Goal: Find contact information: Find contact information

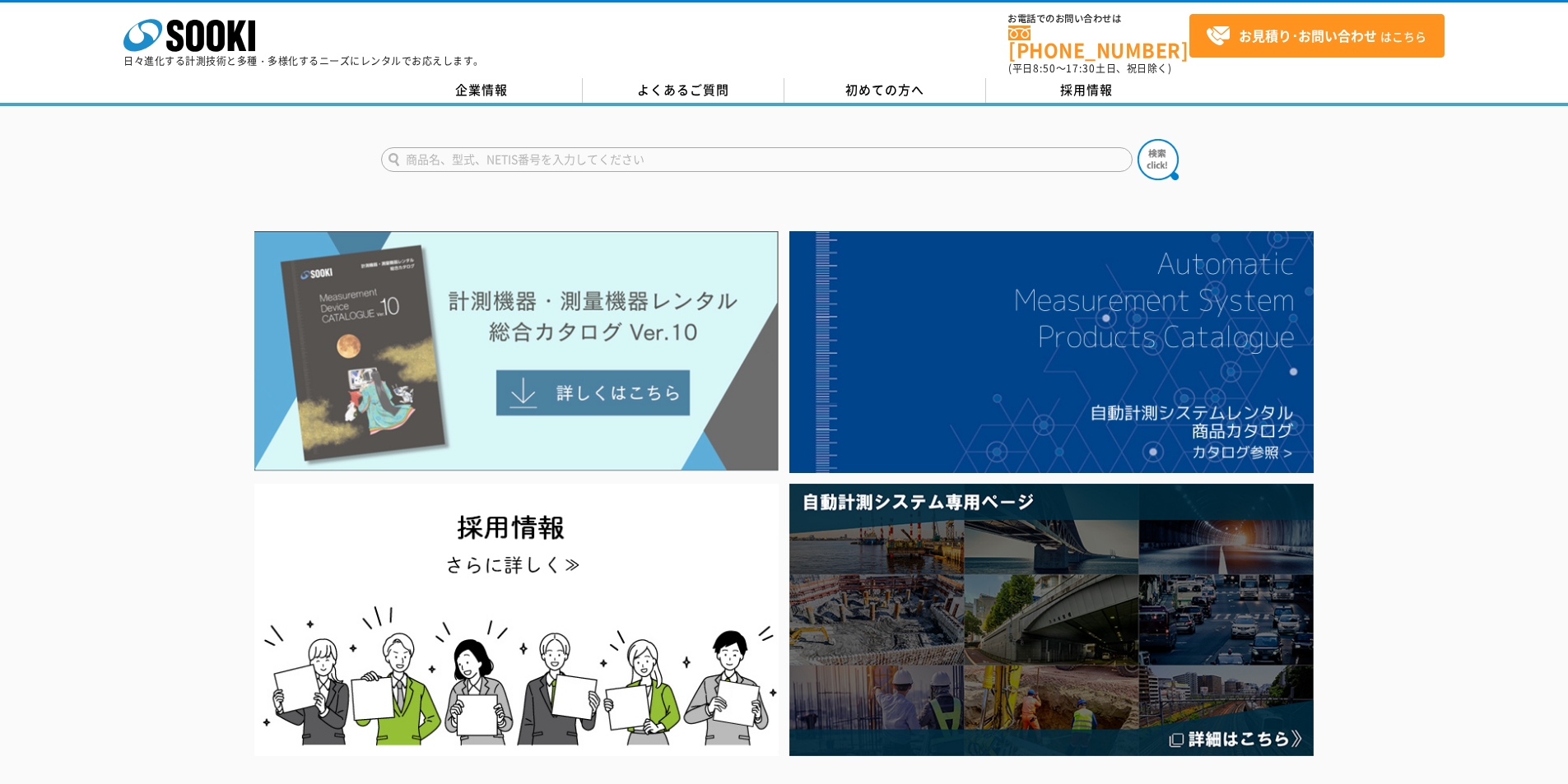
click at [540, 296] on img at bounding box center [517, 351] width 524 height 240
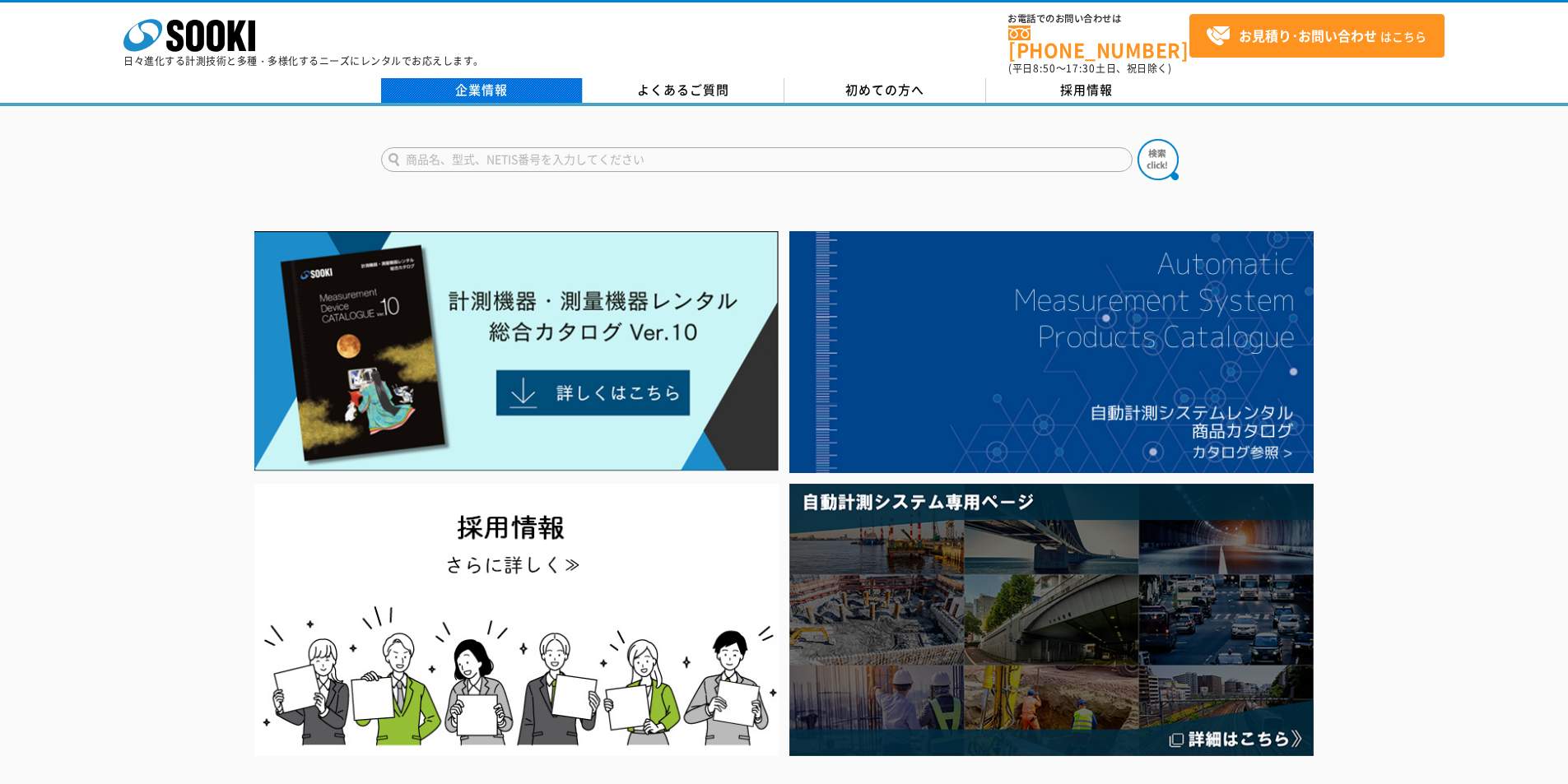
click at [496, 78] on link "企業情報" at bounding box center [482, 90] width 202 height 24
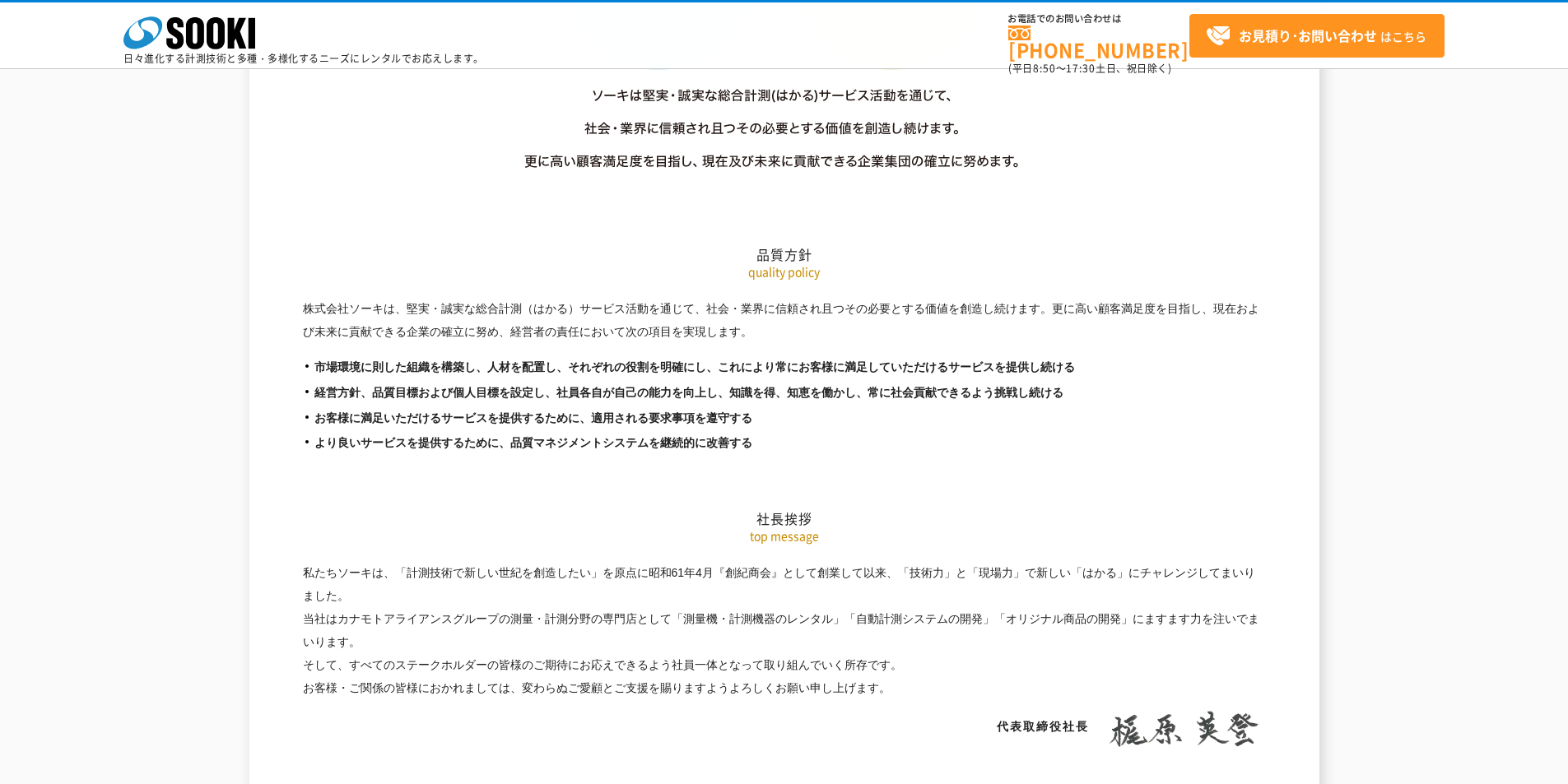
scroll to position [2880, 0]
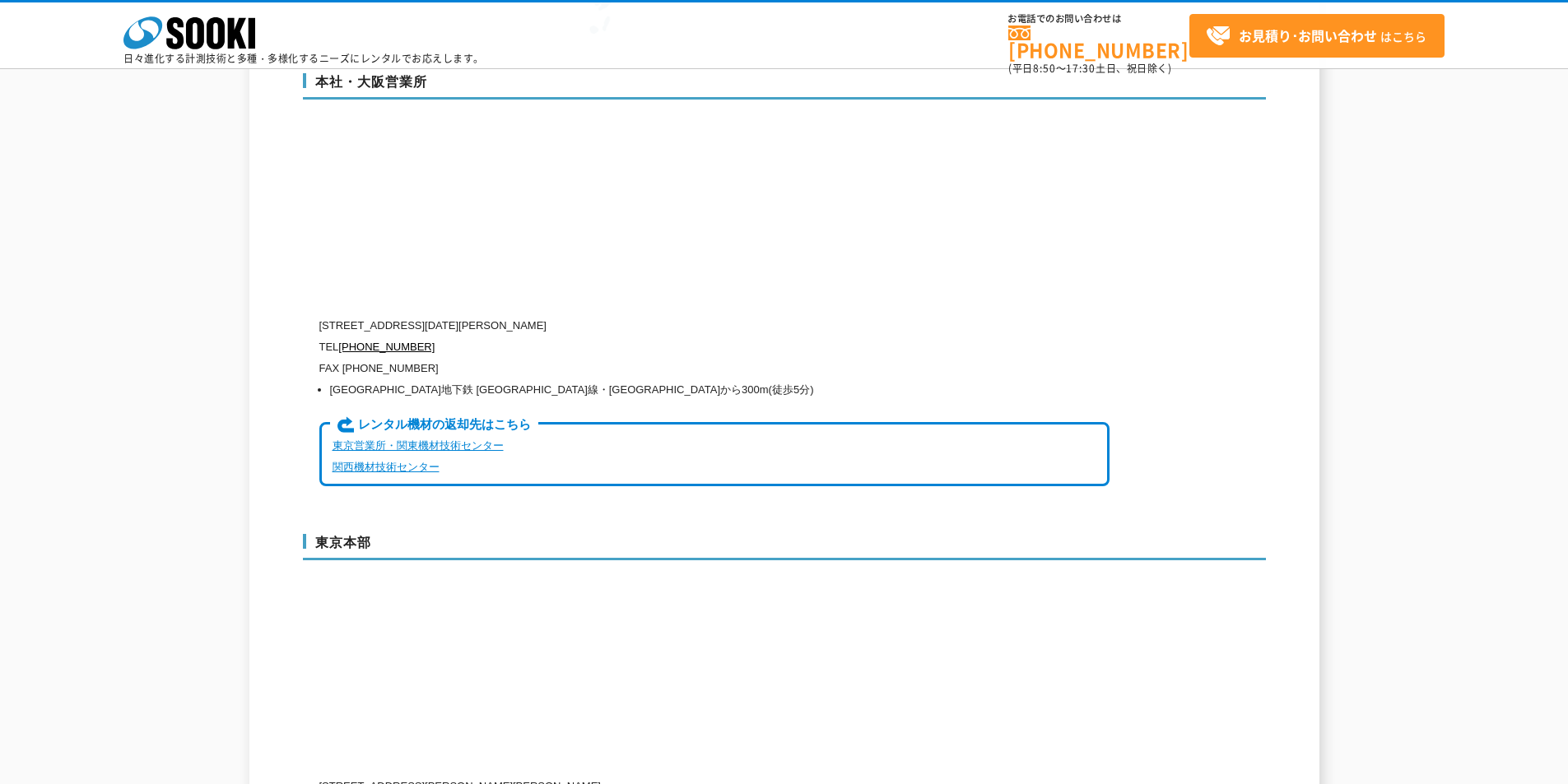
click at [458, 439] on link "東京営業所・関東機材技術センター" at bounding box center [418, 445] width 171 height 12
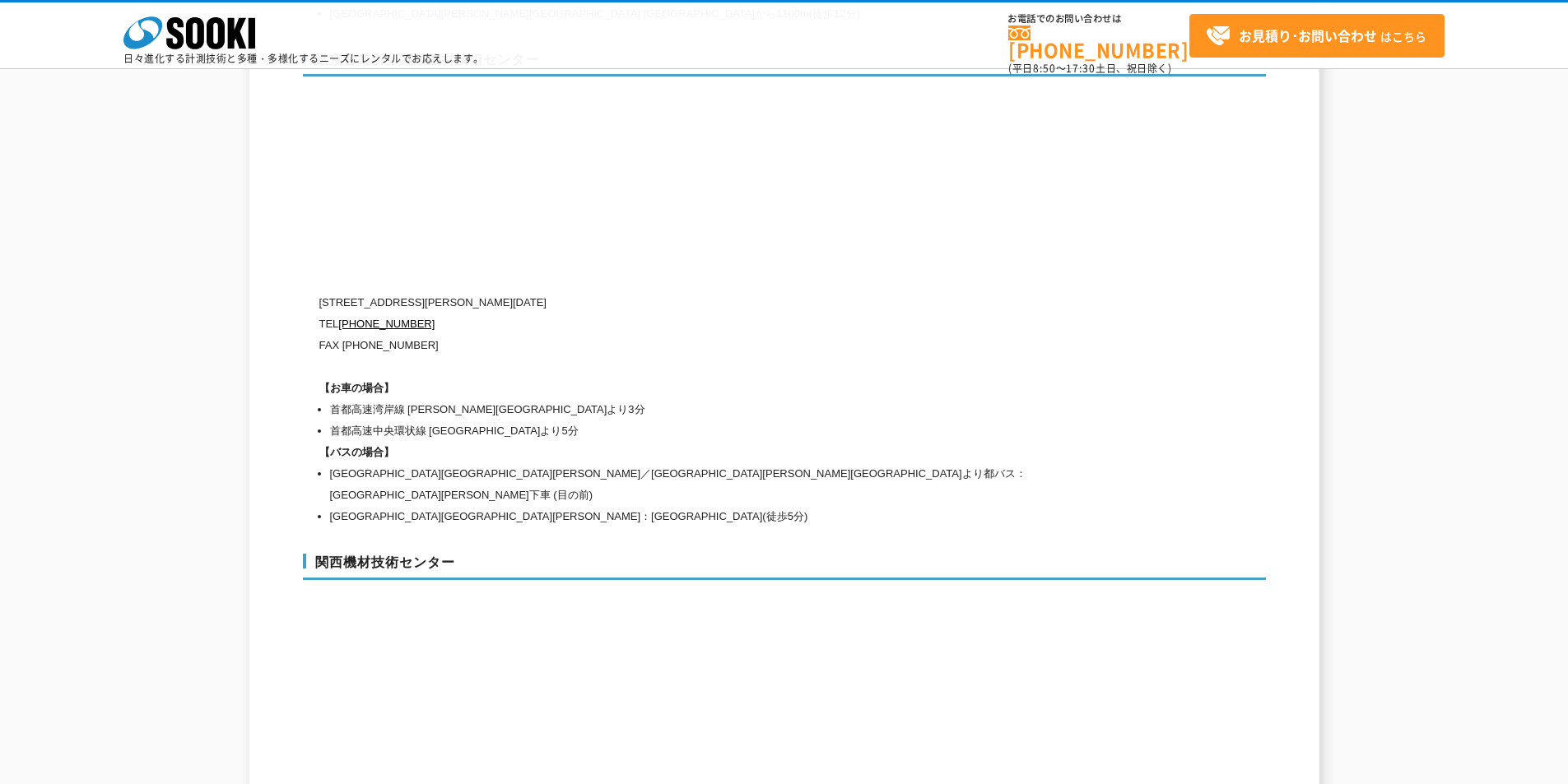
scroll to position [6787, 0]
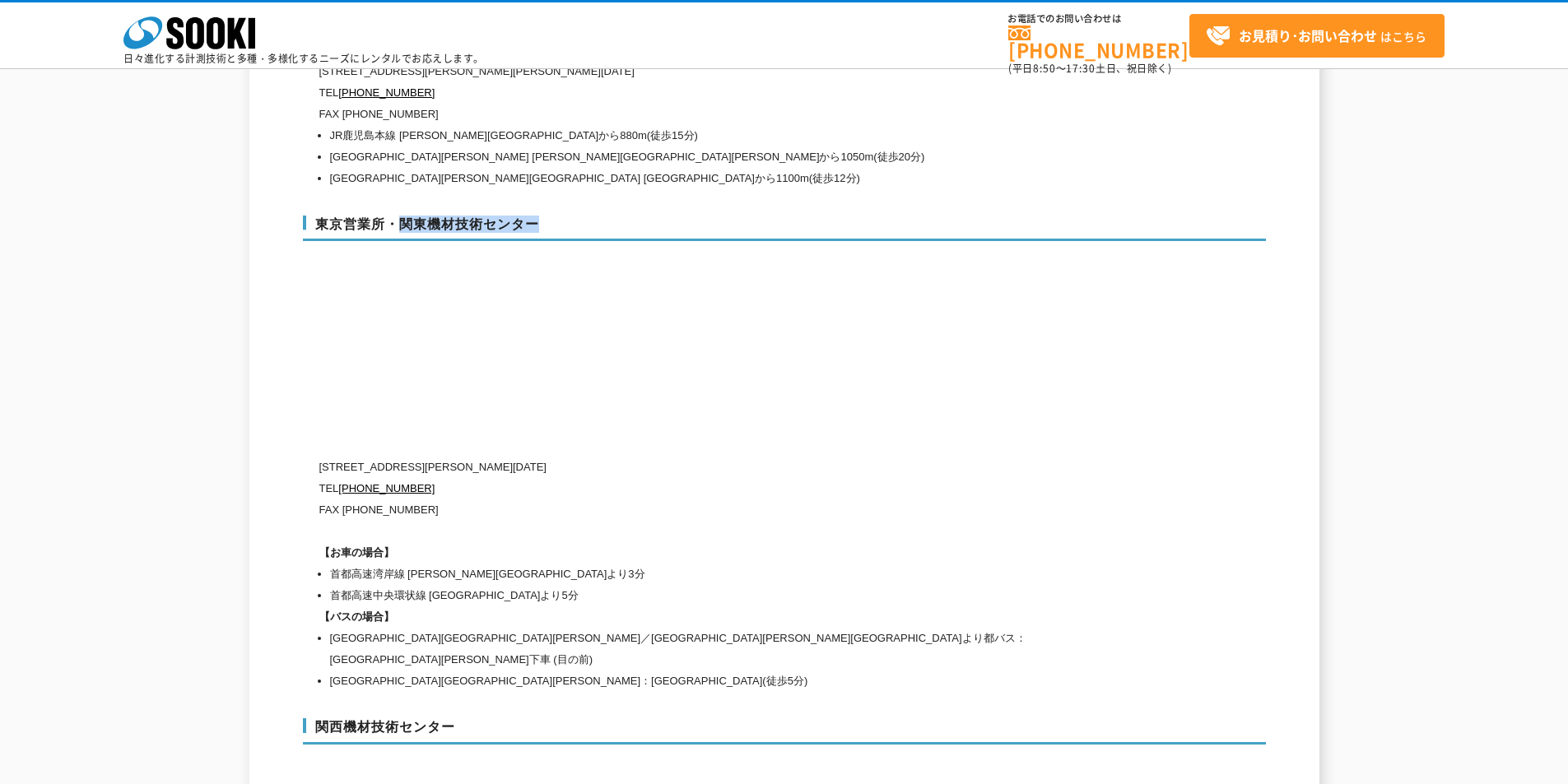
drag, startPoint x: 406, startPoint y: 190, endPoint x: 581, endPoint y: 187, distance: 175.0
click at [581, 216] on h3 "東京営業所・関東機材技術センター" at bounding box center [784, 229] width 963 height 26
copy h3 "関東機材技術センター"
drag, startPoint x: 329, startPoint y: 436, endPoint x: 380, endPoint y: 436, distance: 51.0
click at [380, 456] on p "〒134-0086 東京都江戸川区臨海町2-3-18" at bounding box center [714, 467] width 790 height 22
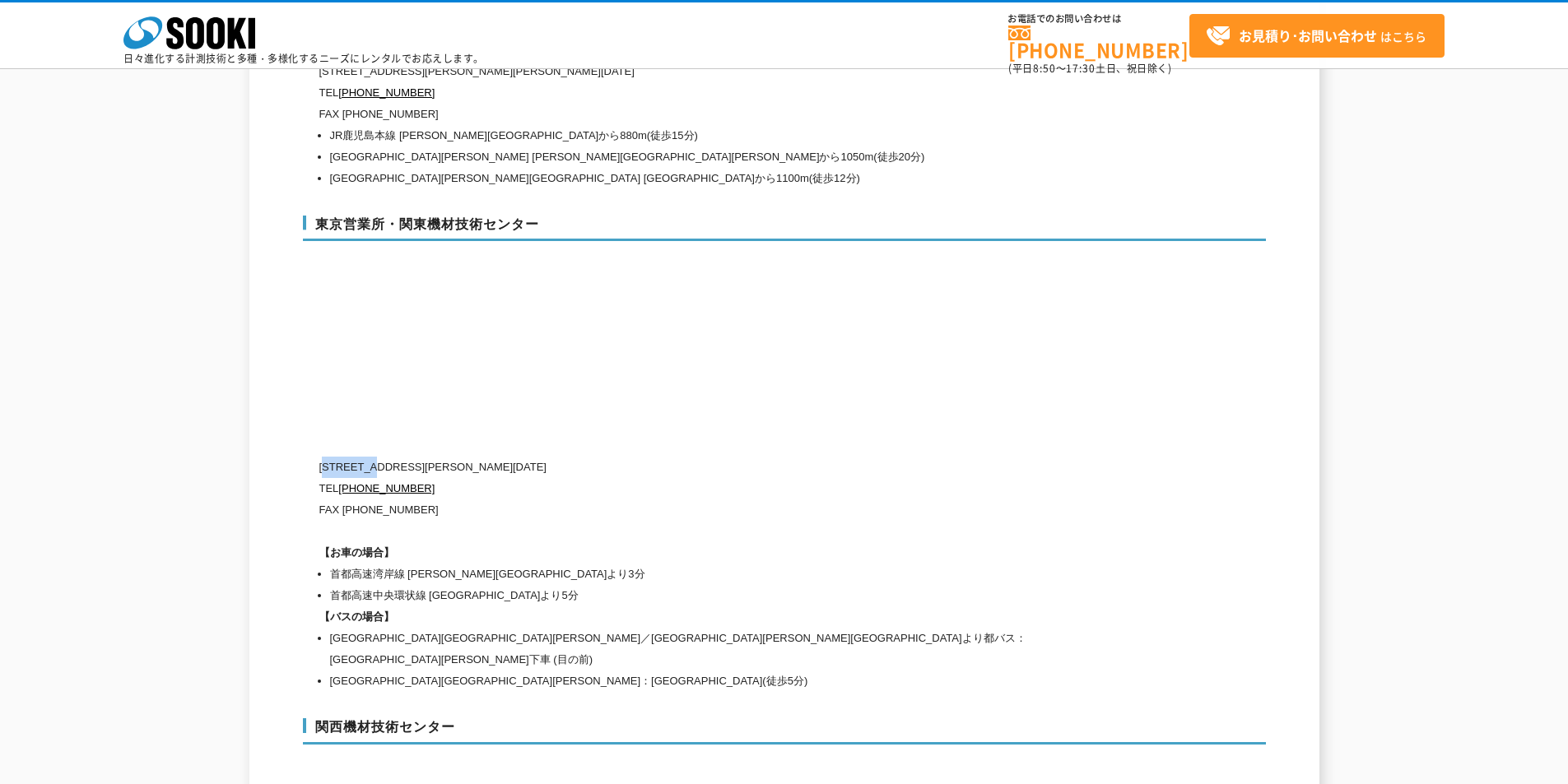
copy p "134-0086"
drag, startPoint x: 496, startPoint y: 433, endPoint x: 564, endPoint y: 432, distance: 68.0
click at [564, 456] on p "〒134-0086 東京都江戸川区臨海町2-3-18" at bounding box center [714, 467] width 790 height 22
copy p "2-3-18"
drag, startPoint x: 341, startPoint y: 457, endPoint x: 428, endPoint y: 451, distance: 87.2
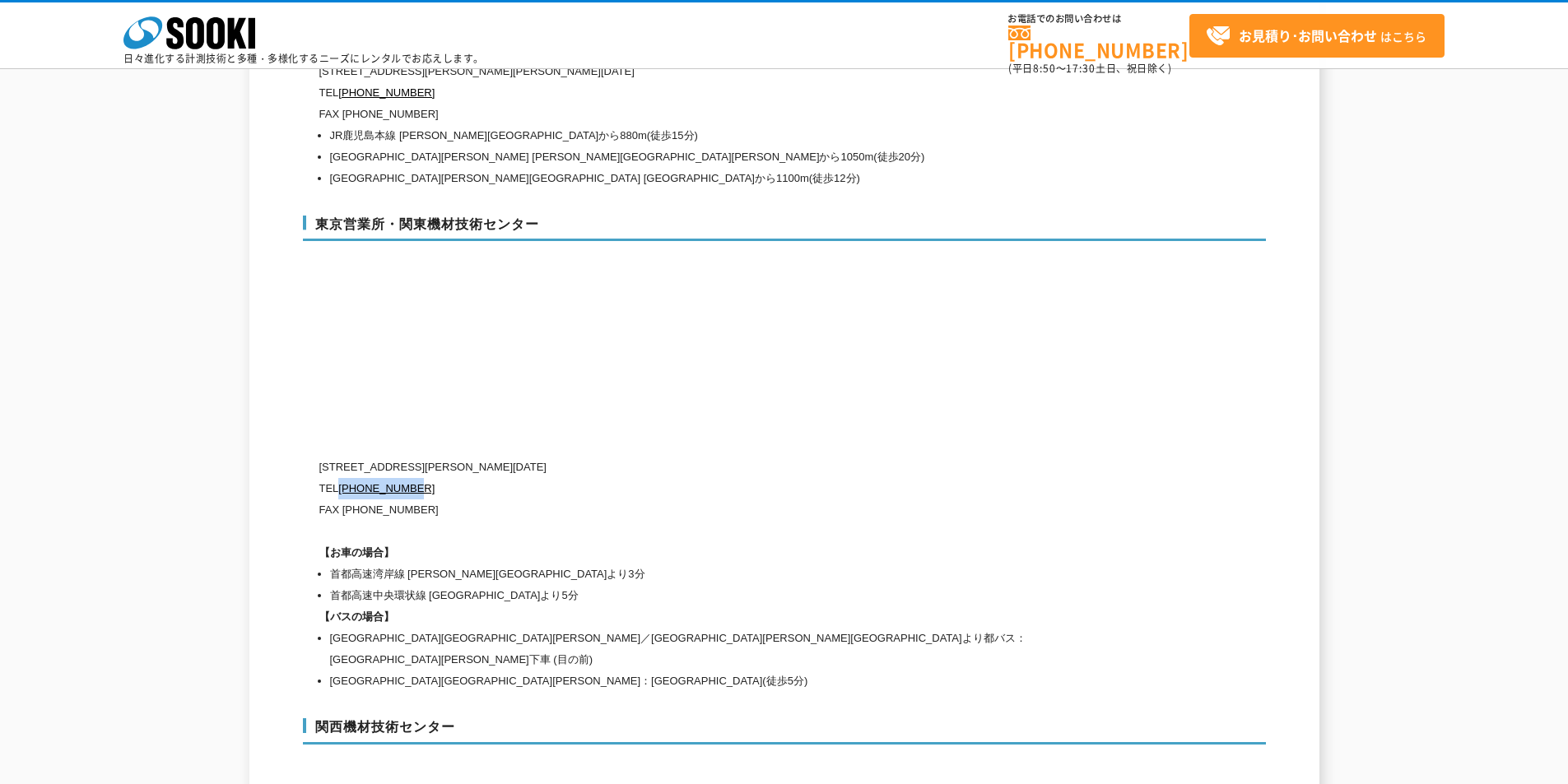
click at [428, 478] on p "TEL 0120-856-991" at bounding box center [714, 488] width 790 height 22
copy link "0120-856-991"
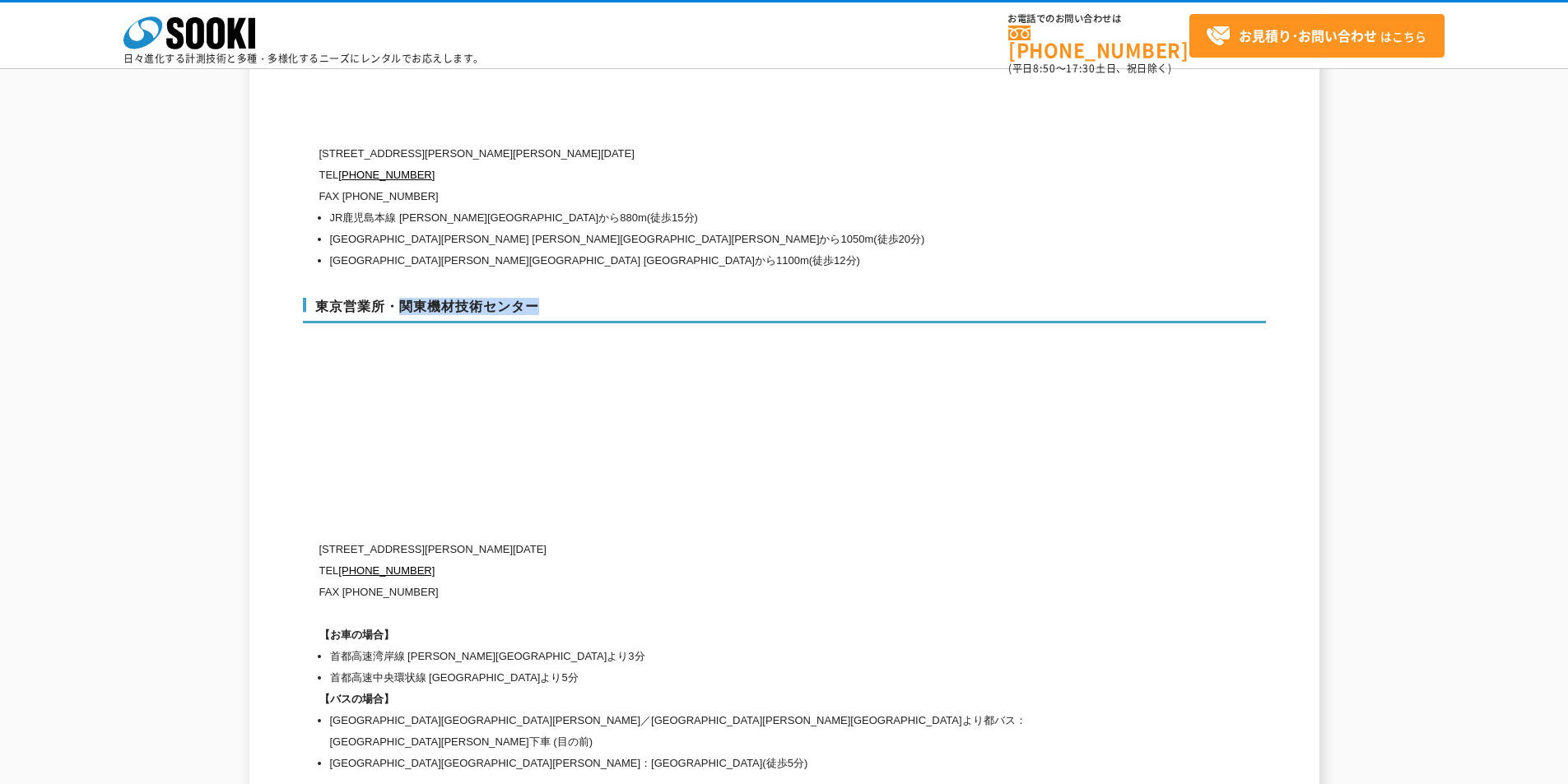
drag, startPoint x: 402, startPoint y: 271, endPoint x: 567, endPoint y: 271, distance: 165.0
click at [567, 298] on h3 "東京営業所・関東機材技術センター" at bounding box center [784, 311] width 963 height 26
copy h3 "関東機材技術センター"
drag, startPoint x: 329, startPoint y: 517, endPoint x: 386, endPoint y: 516, distance: 57.0
click at [386, 539] on p "〒134-0086 東京都江戸川区臨海町2-3-18" at bounding box center [714, 549] width 790 height 22
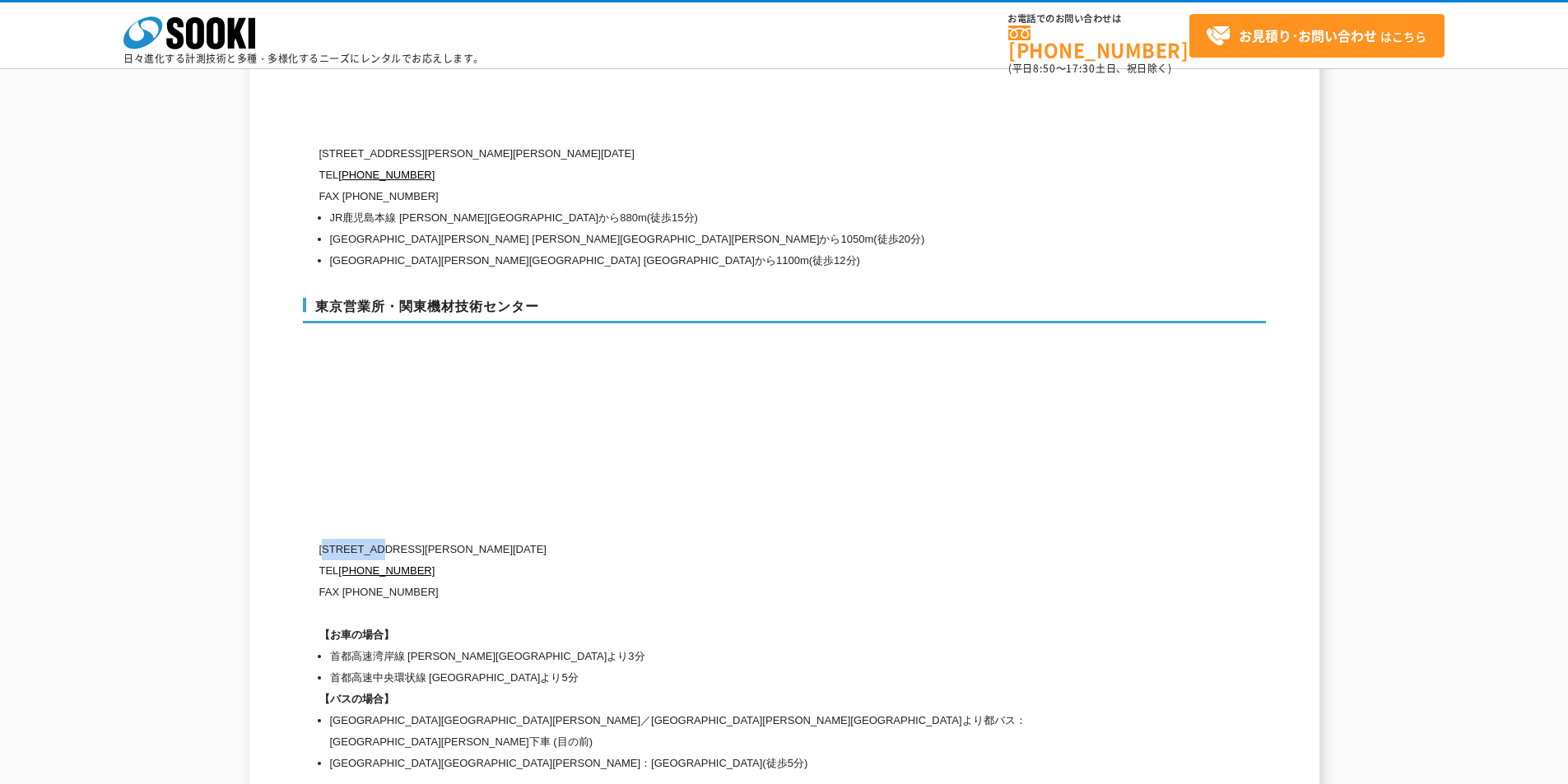
copy p "134-0086"
